Goal: Task Accomplishment & Management: Use online tool/utility

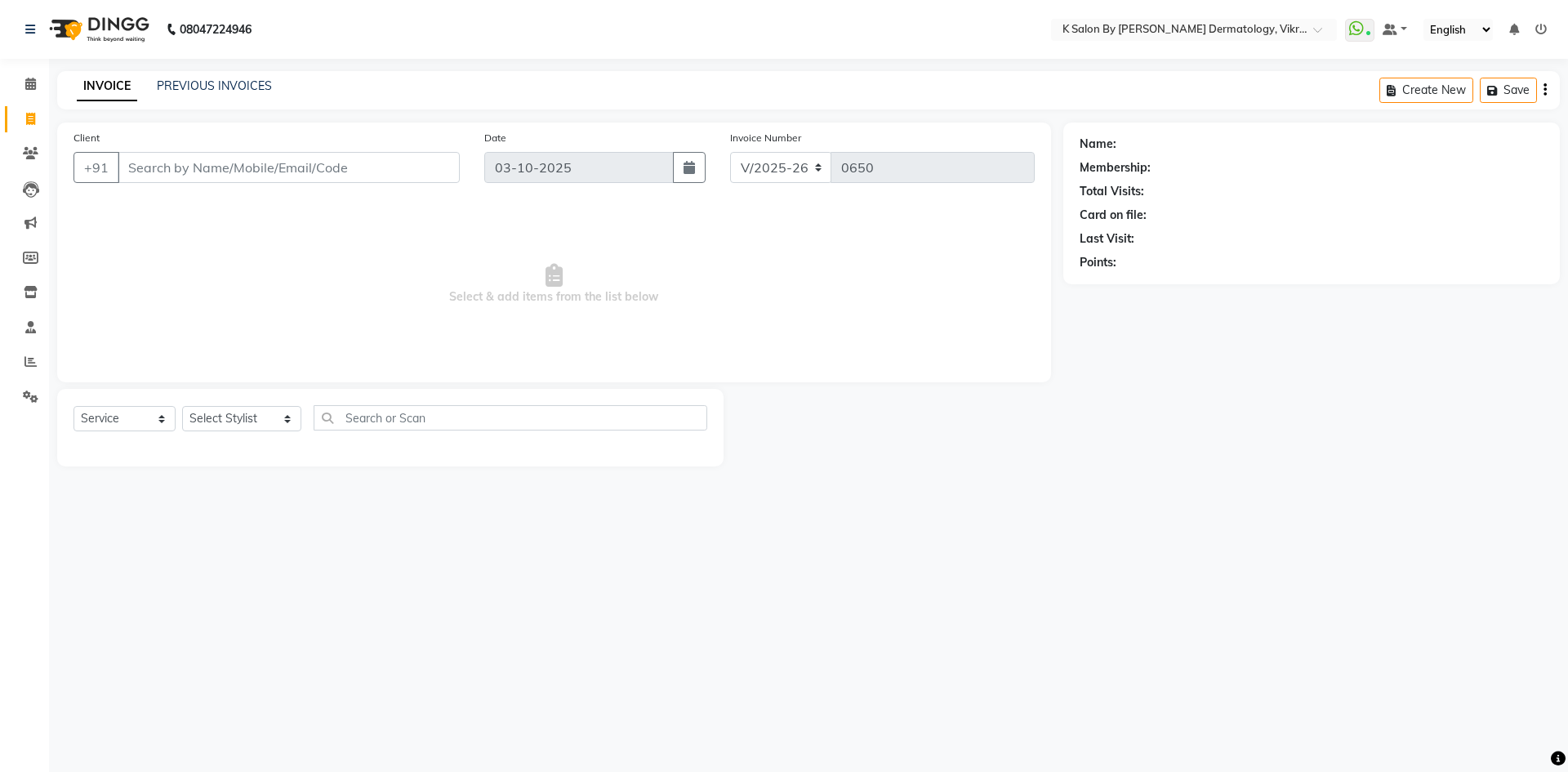
select select "6798"
select select "service"
click at [220, 96] on div "INVOICE PREVIOUS INVOICES Create New Save" at bounding box center [809, 90] width 1503 height 39
click at [215, 75] on div "INVOICE PREVIOUS INVOICES Create New Save" at bounding box center [809, 90] width 1503 height 39
click at [195, 84] on link "PREVIOUS INVOICES" at bounding box center [215, 85] width 115 height 15
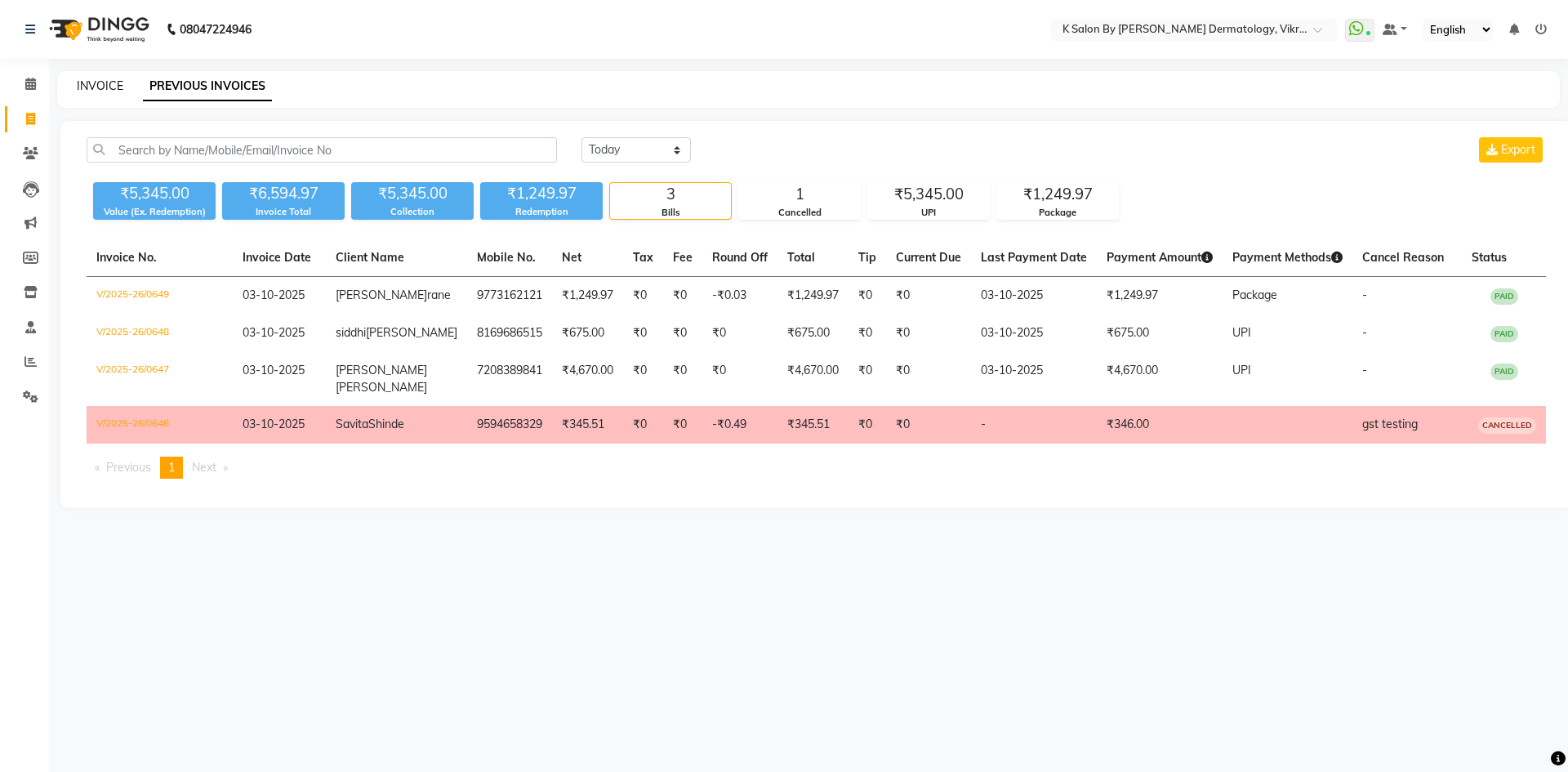
click at [98, 86] on link "INVOICE" at bounding box center [100, 85] width 46 height 15
select select "6798"
select select "service"
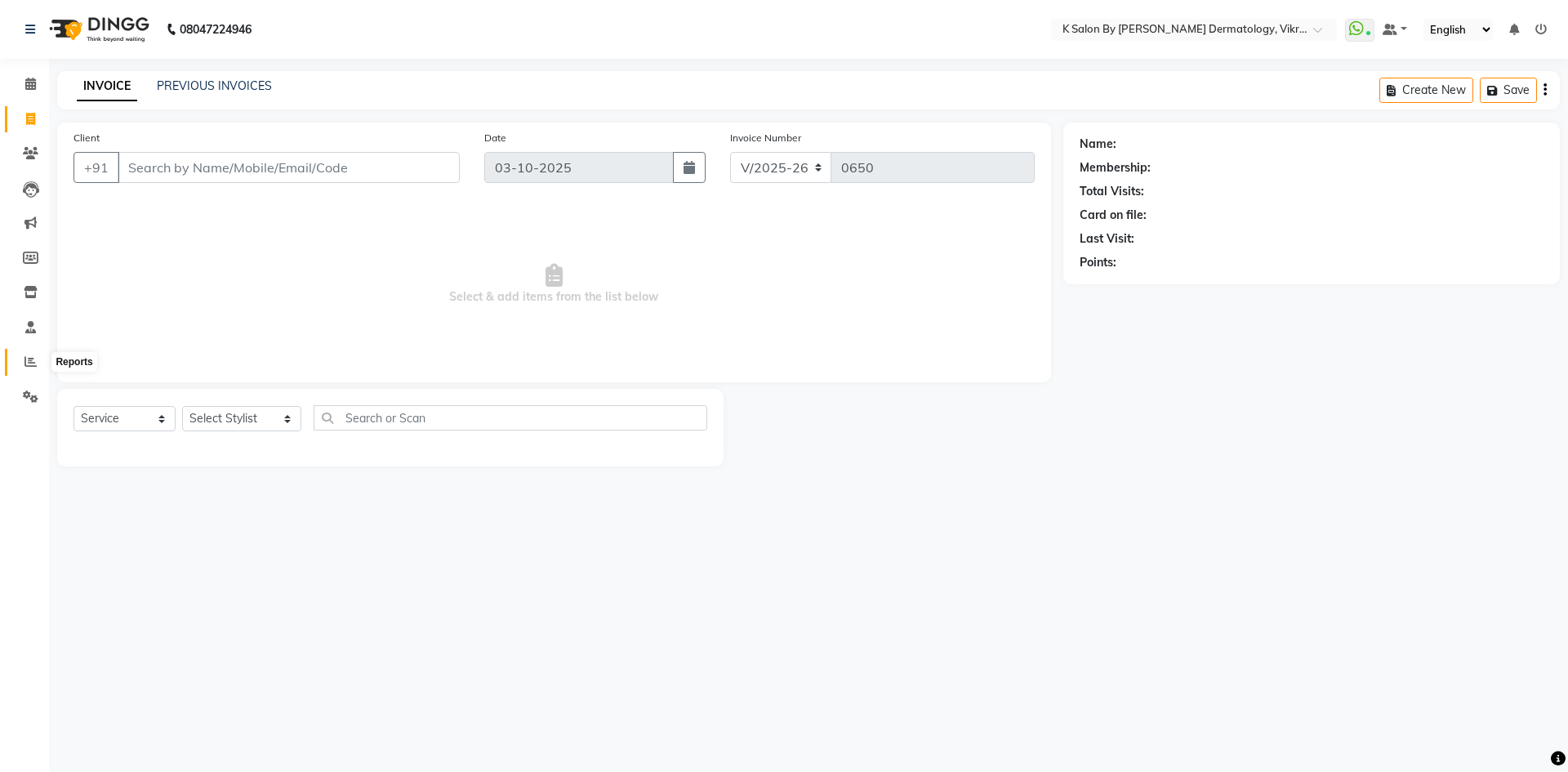
click at [25, 361] on icon at bounding box center [31, 362] width 12 height 12
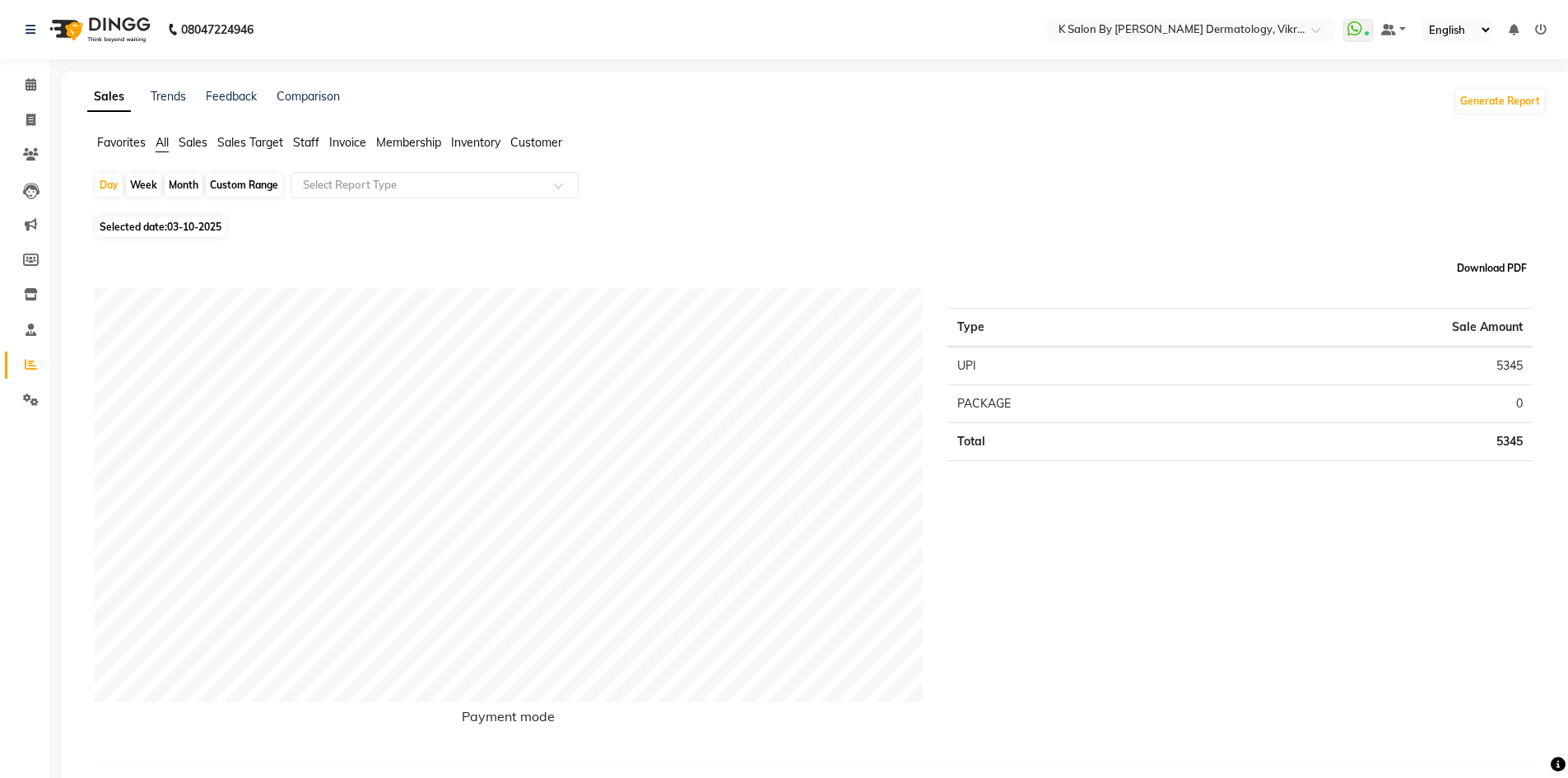
click at [1500, 267] on button "Download PDF" at bounding box center [1492, 268] width 78 height 23
